Goal: Information Seeking & Learning: Learn about a topic

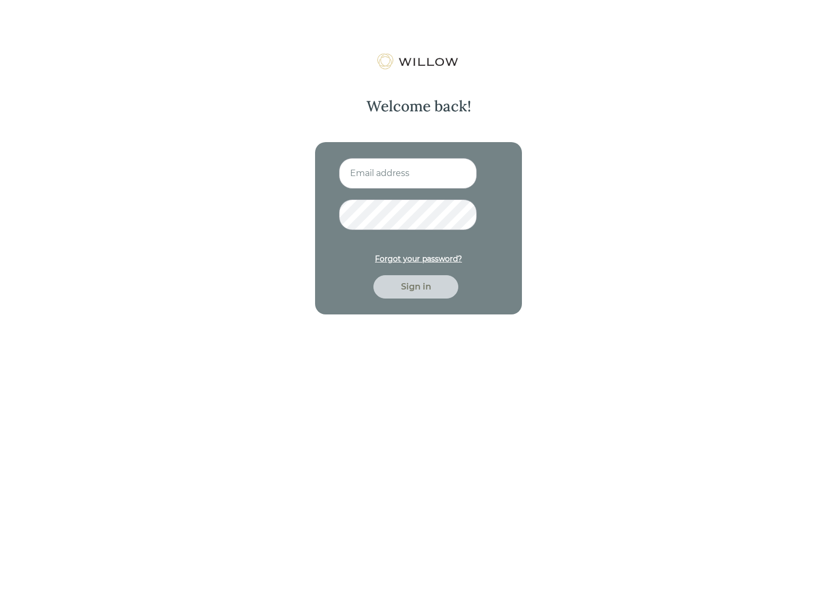
click at [354, 180] on input at bounding box center [408, 173] width 138 height 31
paste input "mailto:[PERSON_NAME][EMAIL_ADDRESS][PERSON_NAME][DOMAIN_NAME]"
click at [380, 174] on input "mailto:[PERSON_NAME][EMAIL_ADDRESS][PERSON_NAME][DOMAIN_NAME]" at bounding box center [408, 173] width 138 height 31
type input "[PERSON_NAME][EMAIL_ADDRESS][PERSON_NAME][DOMAIN_NAME]"
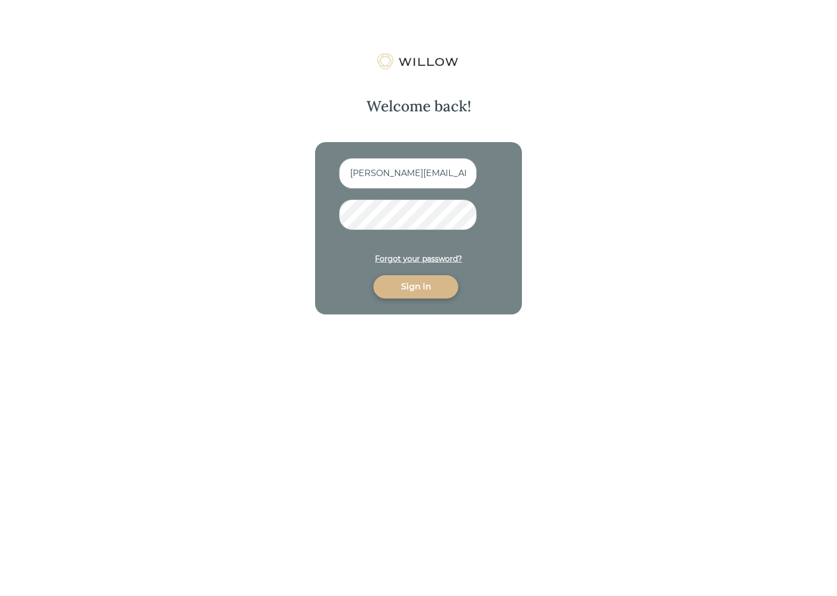
click at [402, 289] on div "Sign in" at bounding box center [416, 287] width 60 height 13
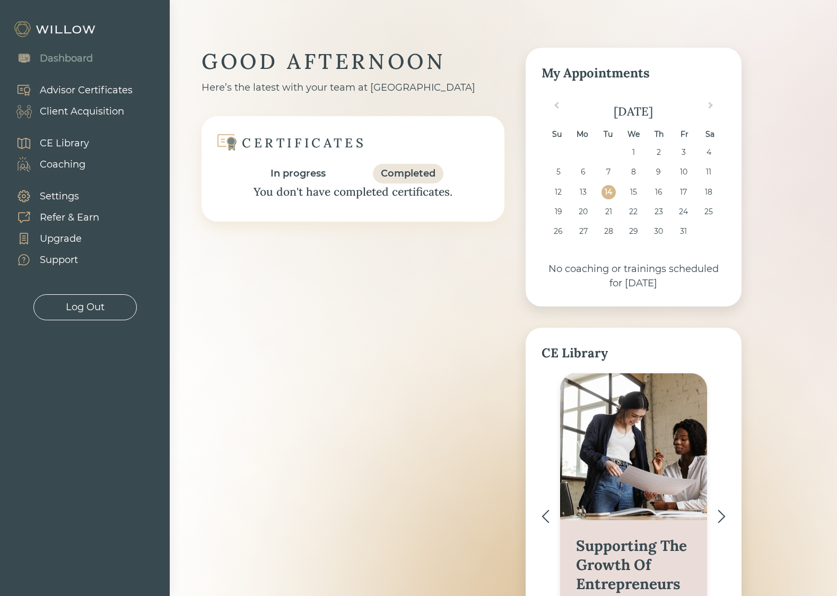
scroll to position [53, 0]
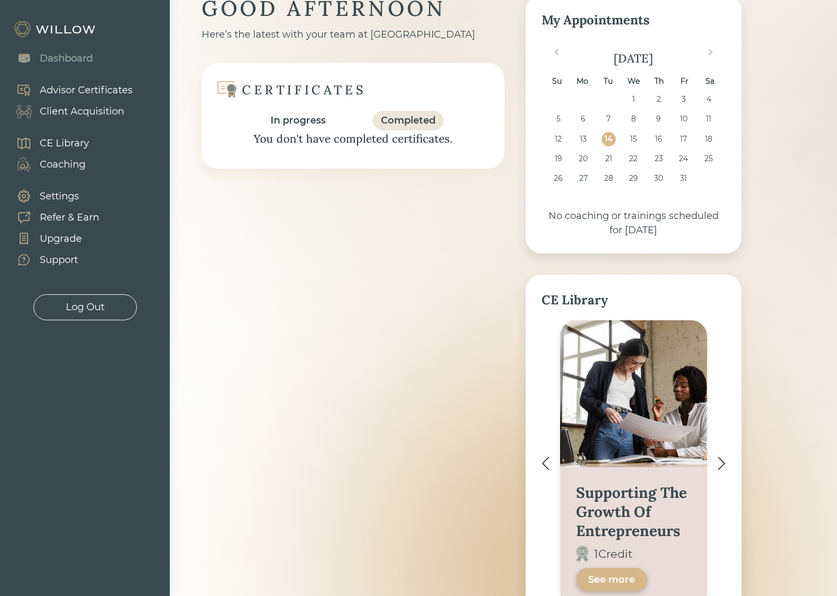
click at [70, 143] on div "CE Library" at bounding box center [64, 143] width 49 height 14
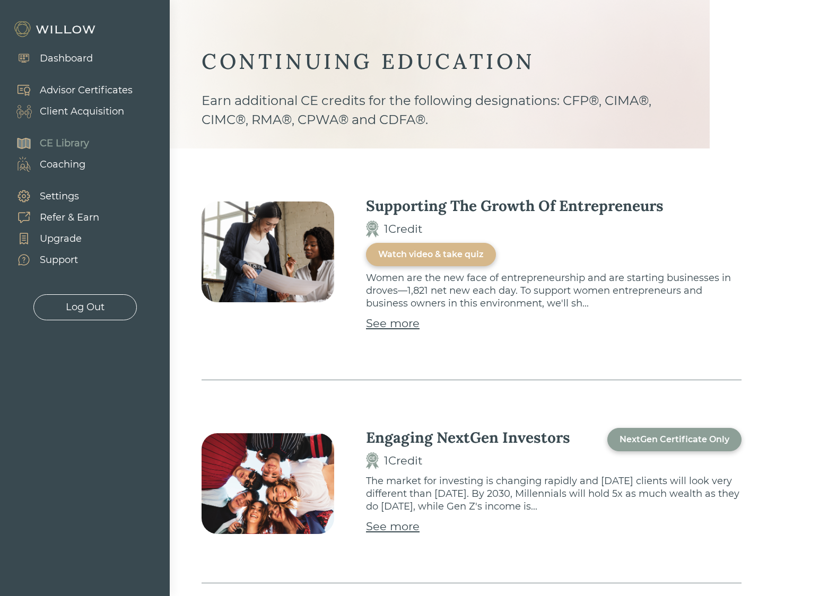
scroll to position [265, 0]
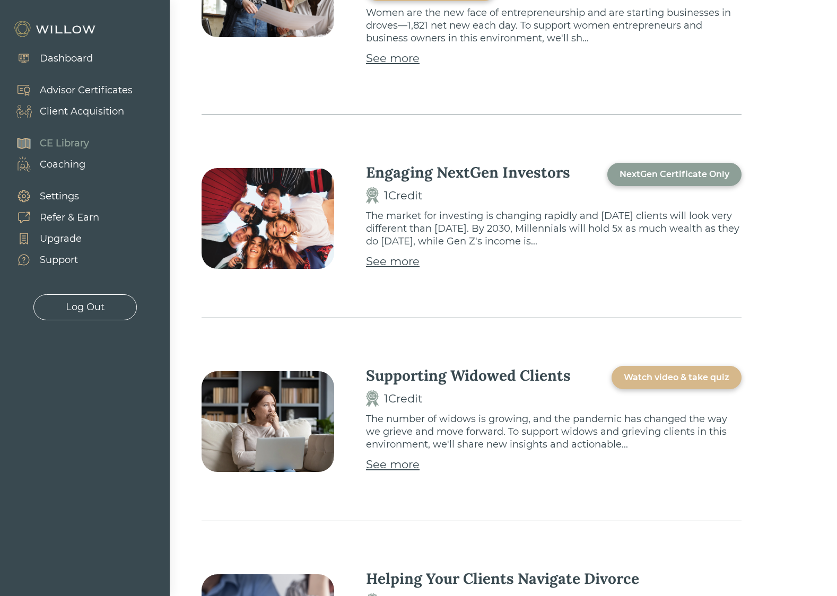
click at [714, 172] on div "NextGen Certificate Only" at bounding box center [675, 174] width 110 height 13
click at [645, 235] on p "The market for investing is changing rapidly and [DATE] clients will look very …" at bounding box center [554, 229] width 376 height 38
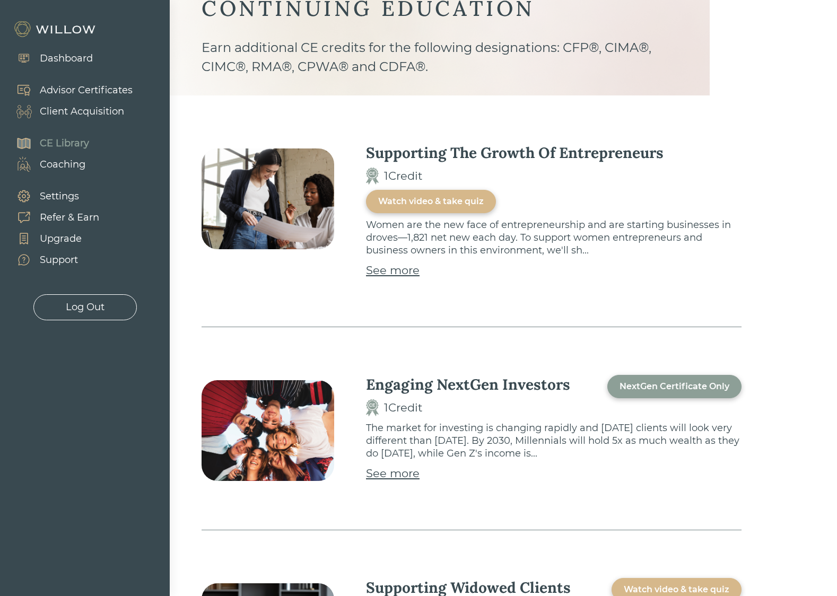
scroll to position [0, 0]
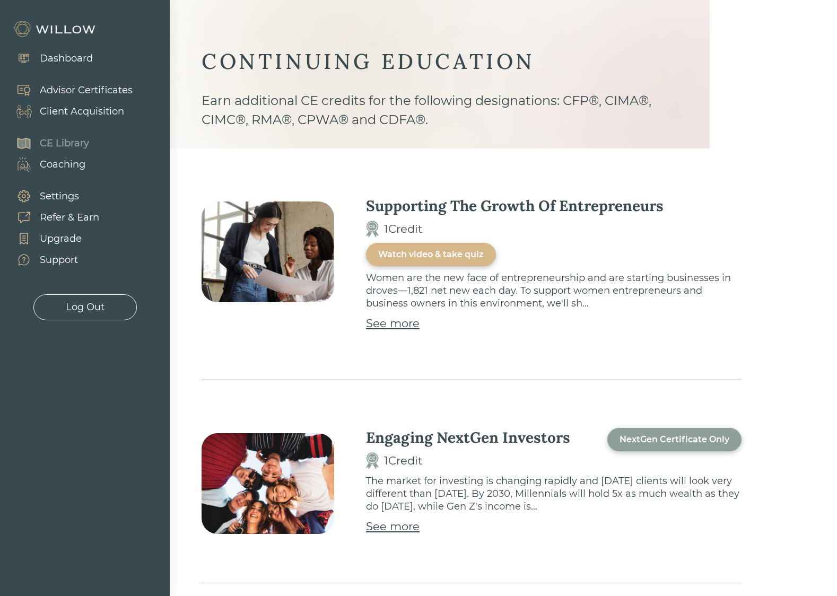
click at [469, 437] on div "Engaging NextGen Investors" at bounding box center [468, 437] width 204 height 19
click at [366, 465] on img at bounding box center [372, 461] width 13 height 17
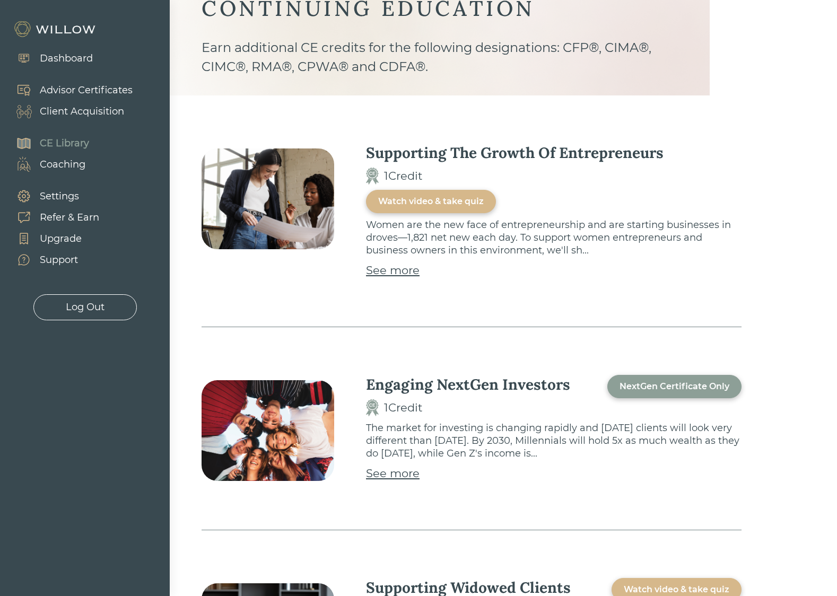
scroll to position [212, 0]
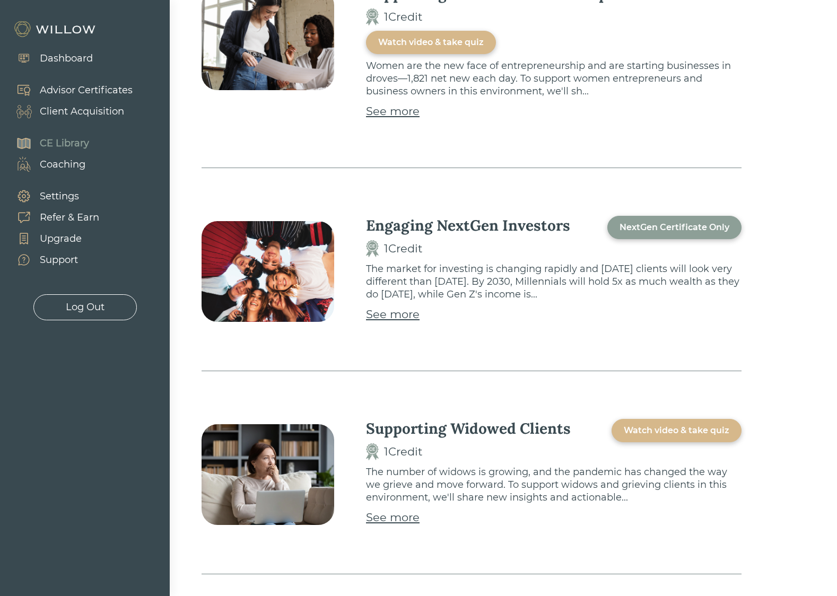
click at [376, 317] on div "See more" at bounding box center [393, 314] width 54 height 17
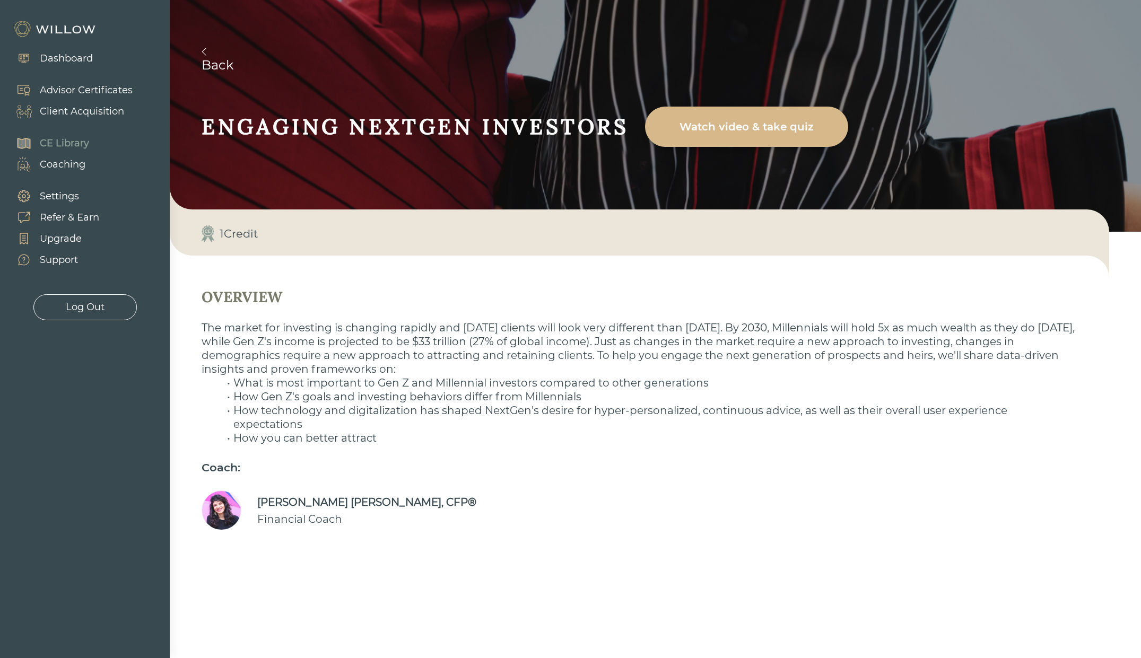
click at [764, 140] on div "Watch video & take quiz" at bounding box center [746, 127] width 179 height 30
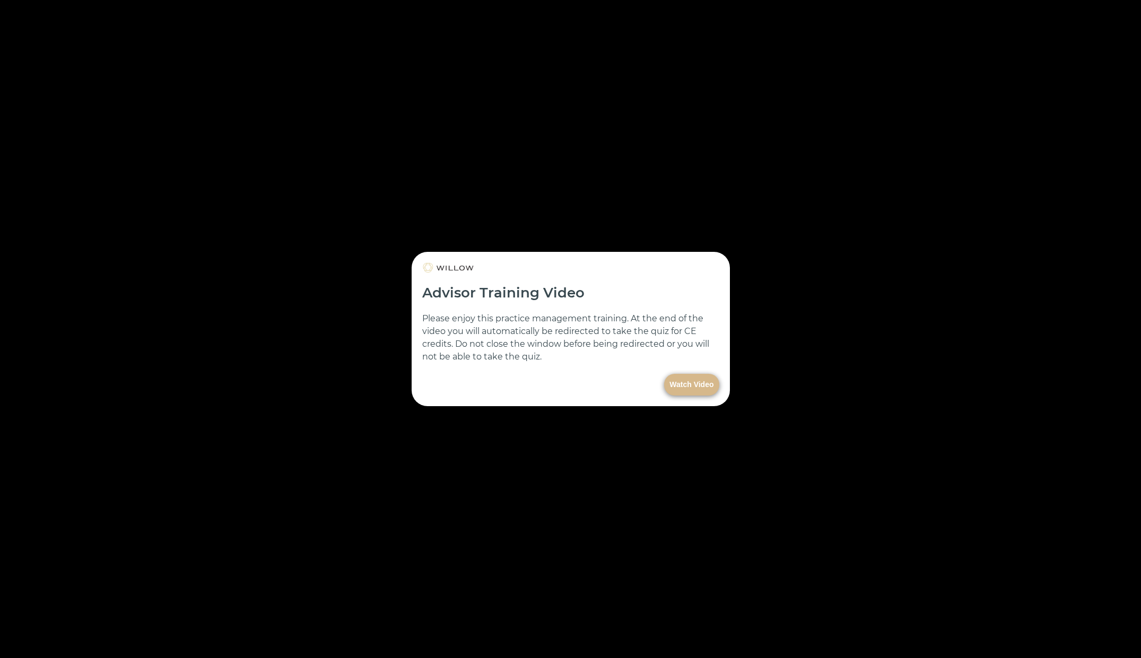
click at [690, 384] on button "Watch Video" at bounding box center [691, 385] width 55 height 22
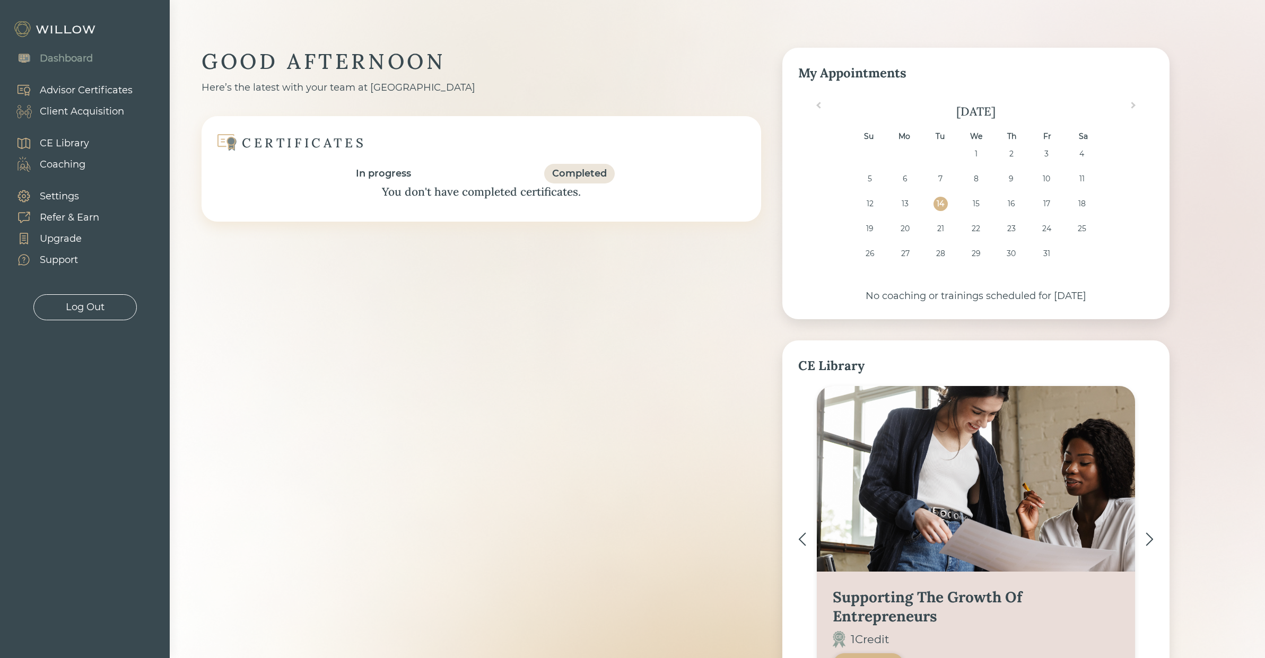
scroll to position [114, 0]
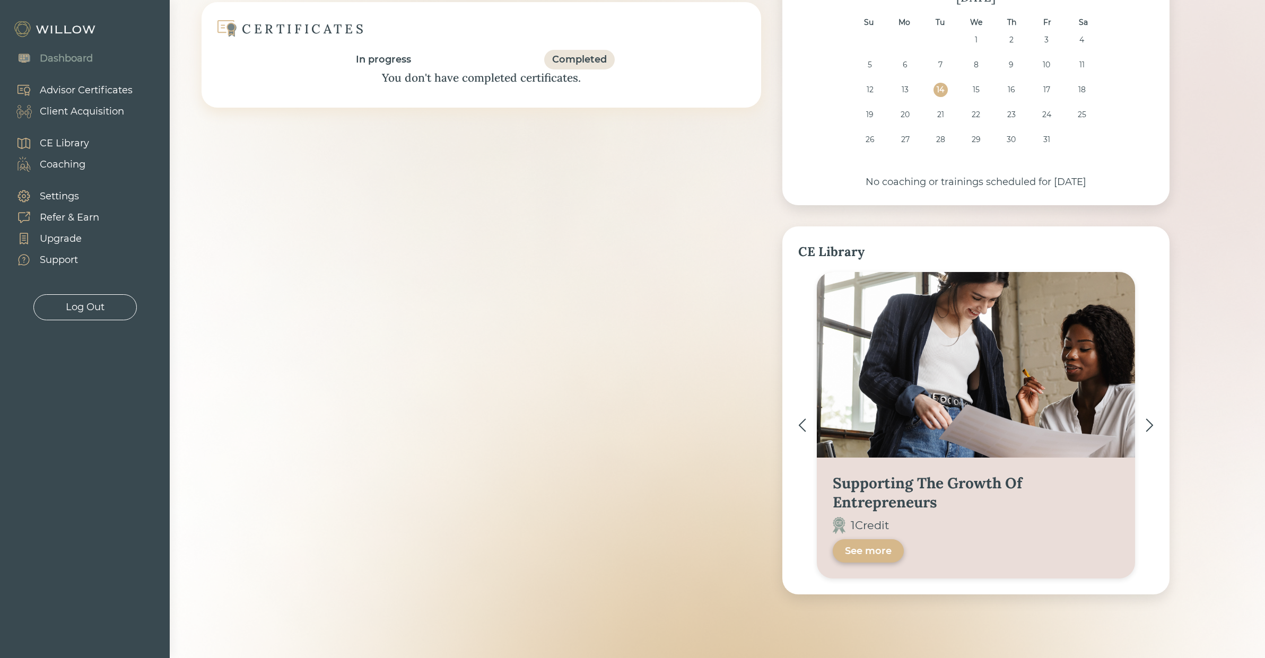
click at [71, 140] on div "CE Library" at bounding box center [64, 143] width 49 height 14
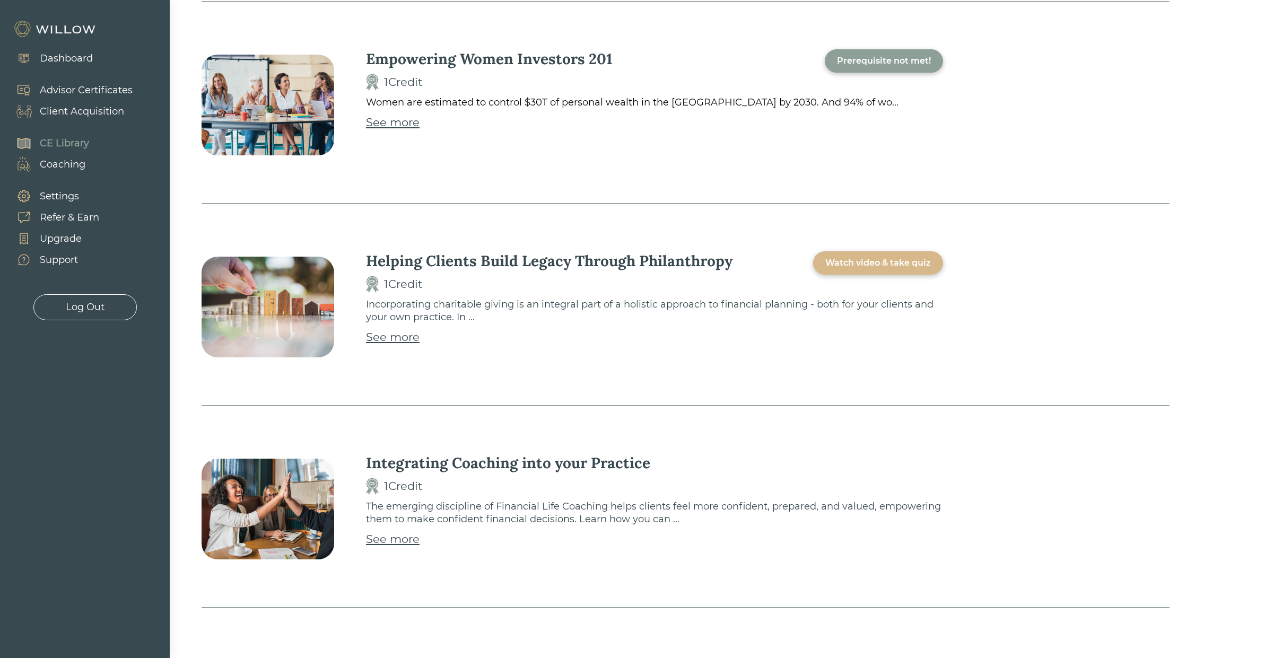
scroll to position [3245, 0]
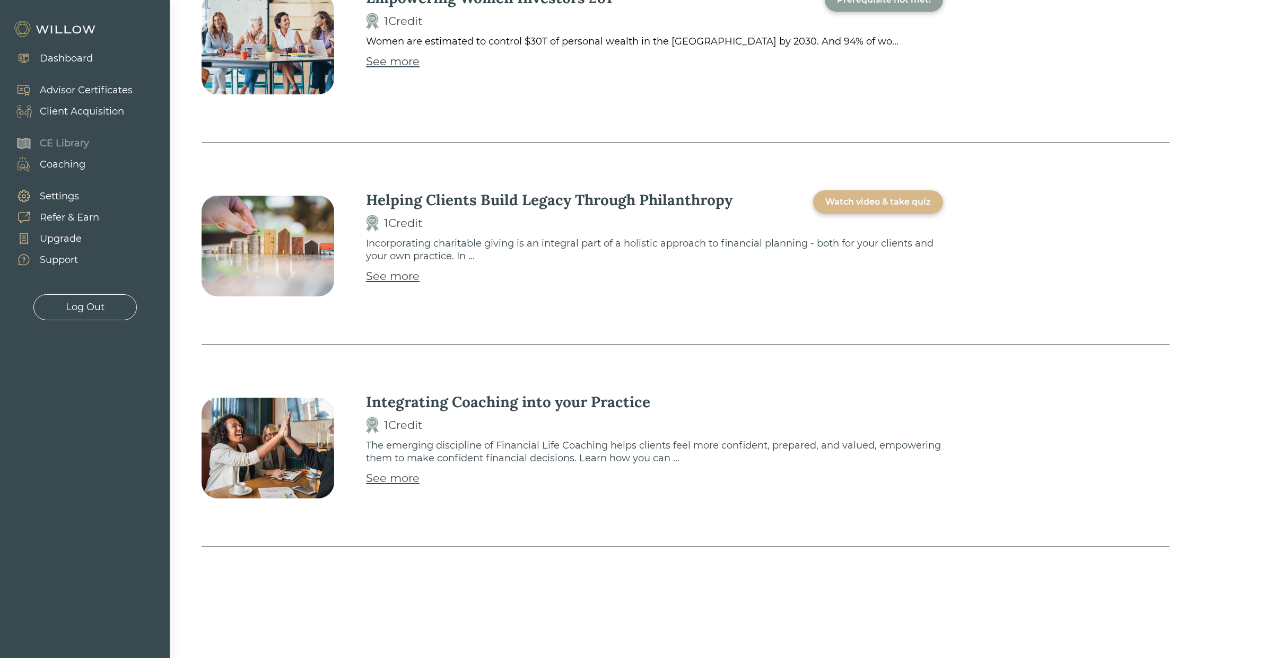
click at [377, 481] on div "See more" at bounding box center [393, 478] width 54 height 17
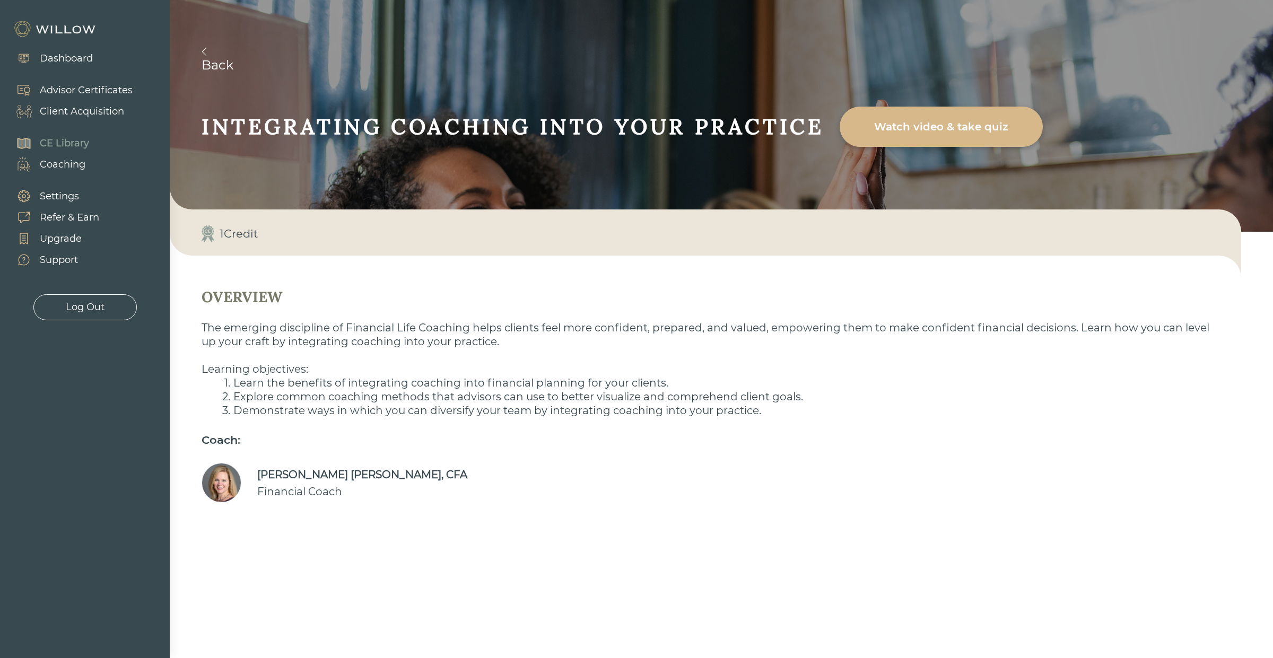
click at [945, 123] on div "Watch video & take quiz" at bounding box center [941, 127] width 179 height 30
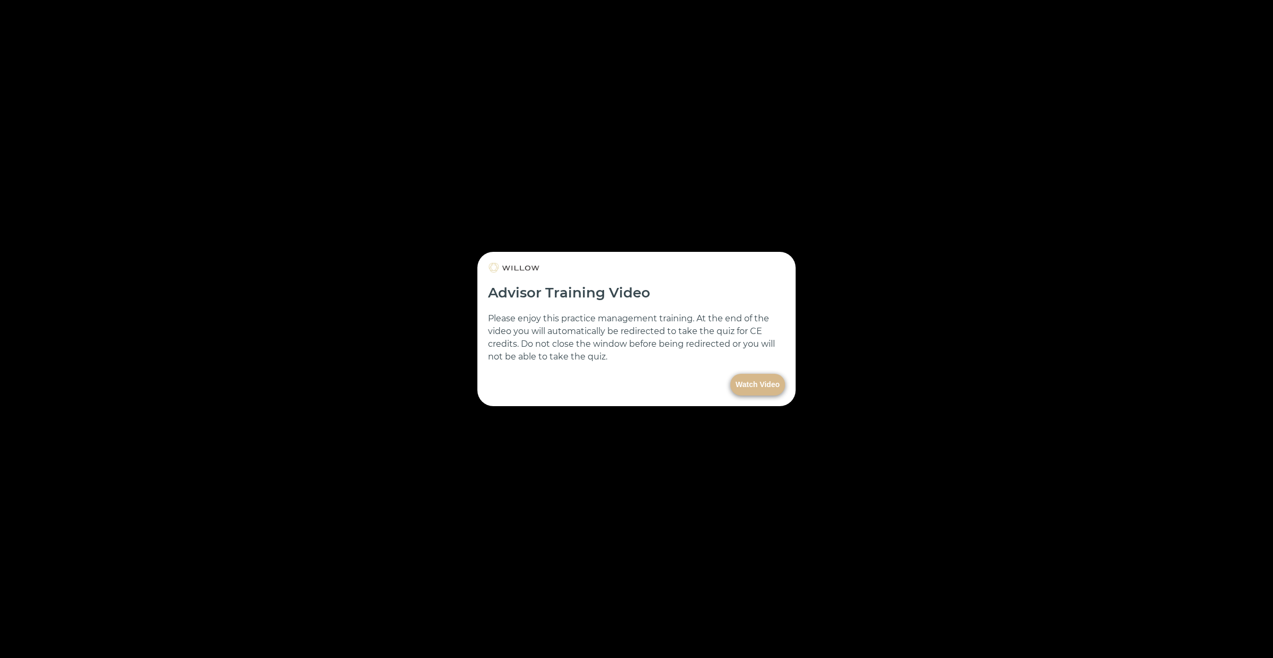
click at [755, 387] on button "Watch Video" at bounding box center [758, 385] width 55 height 22
